Goal: Check status: Check status

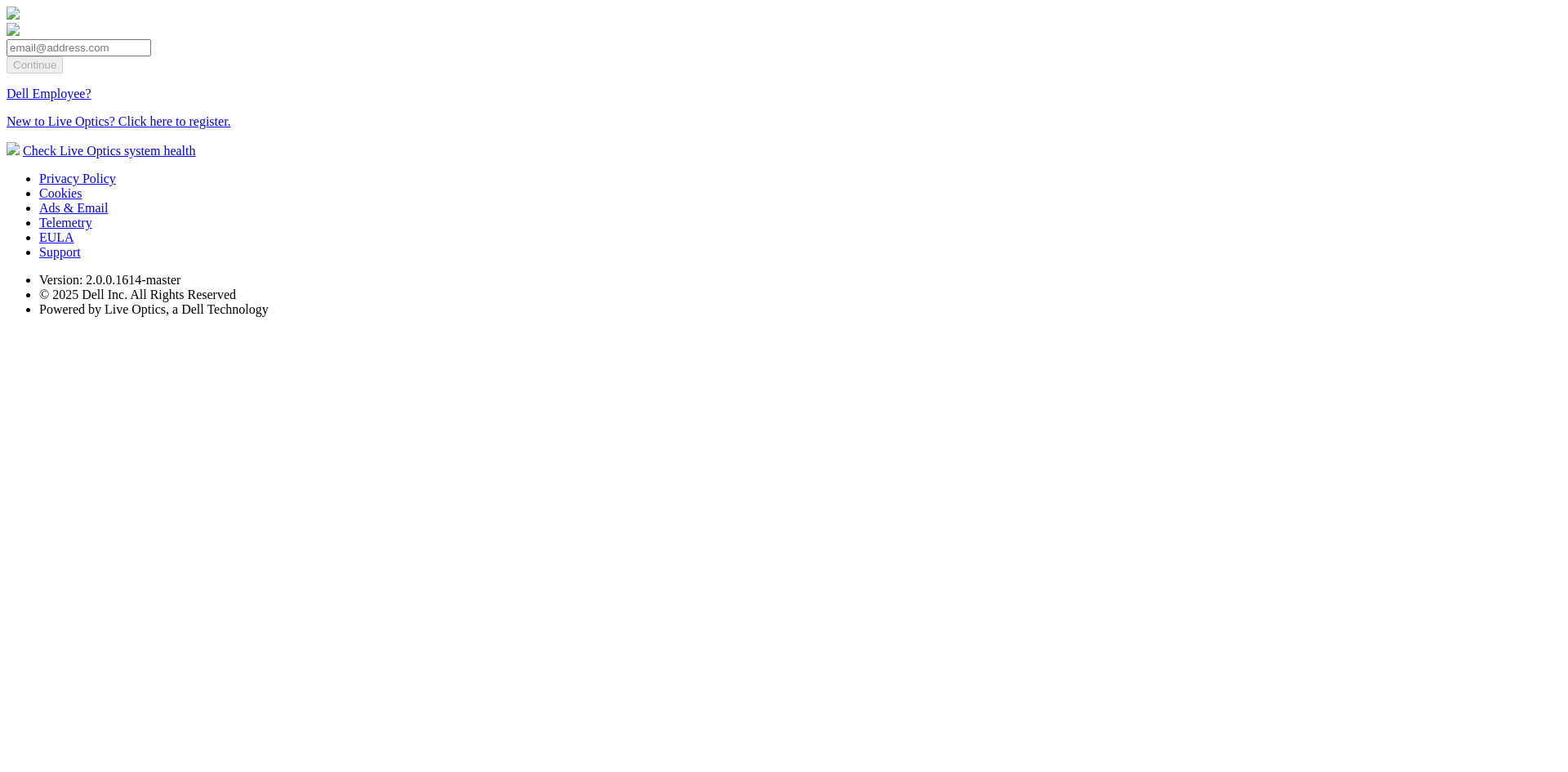
click at [92, 100] on link "Dell Employee?" at bounding box center [49, 94] width 85 height 14
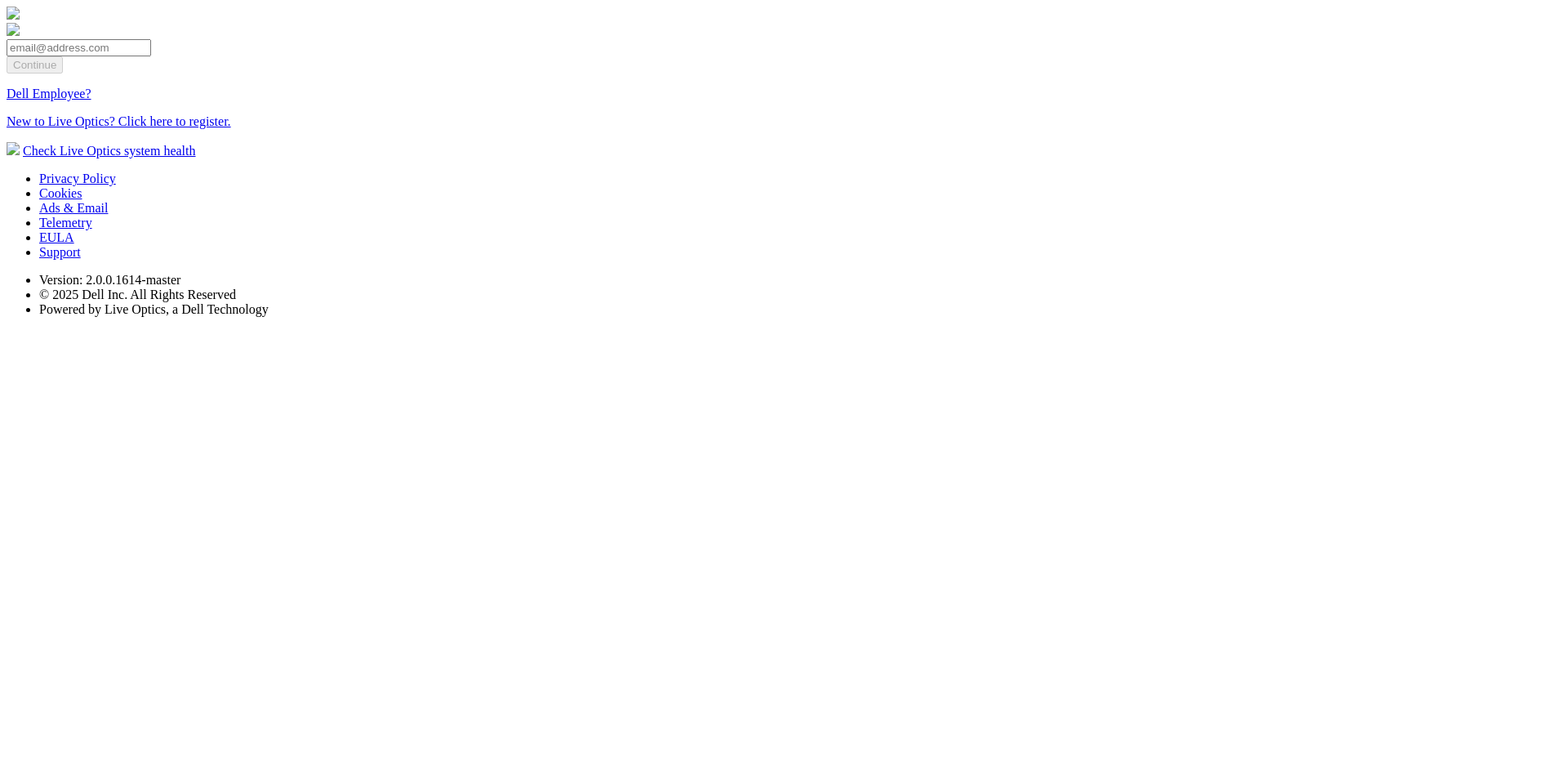
click at [92, 100] on link "Dell Employee?" at bounding box center [49, 94] width 85 height 14
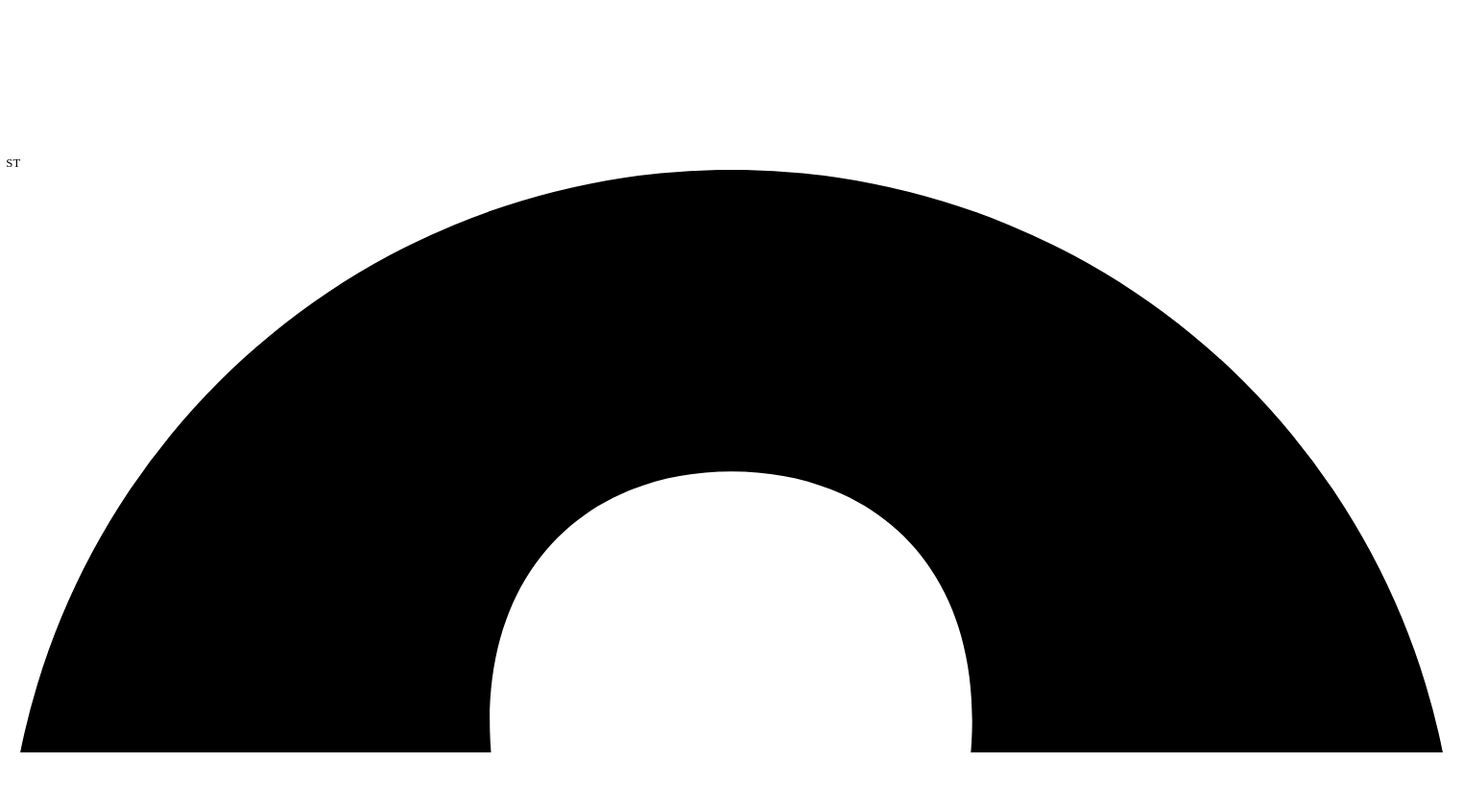
scroll to position [33, 0]
